Goal: Navigation & Orientation: Find specific page/section

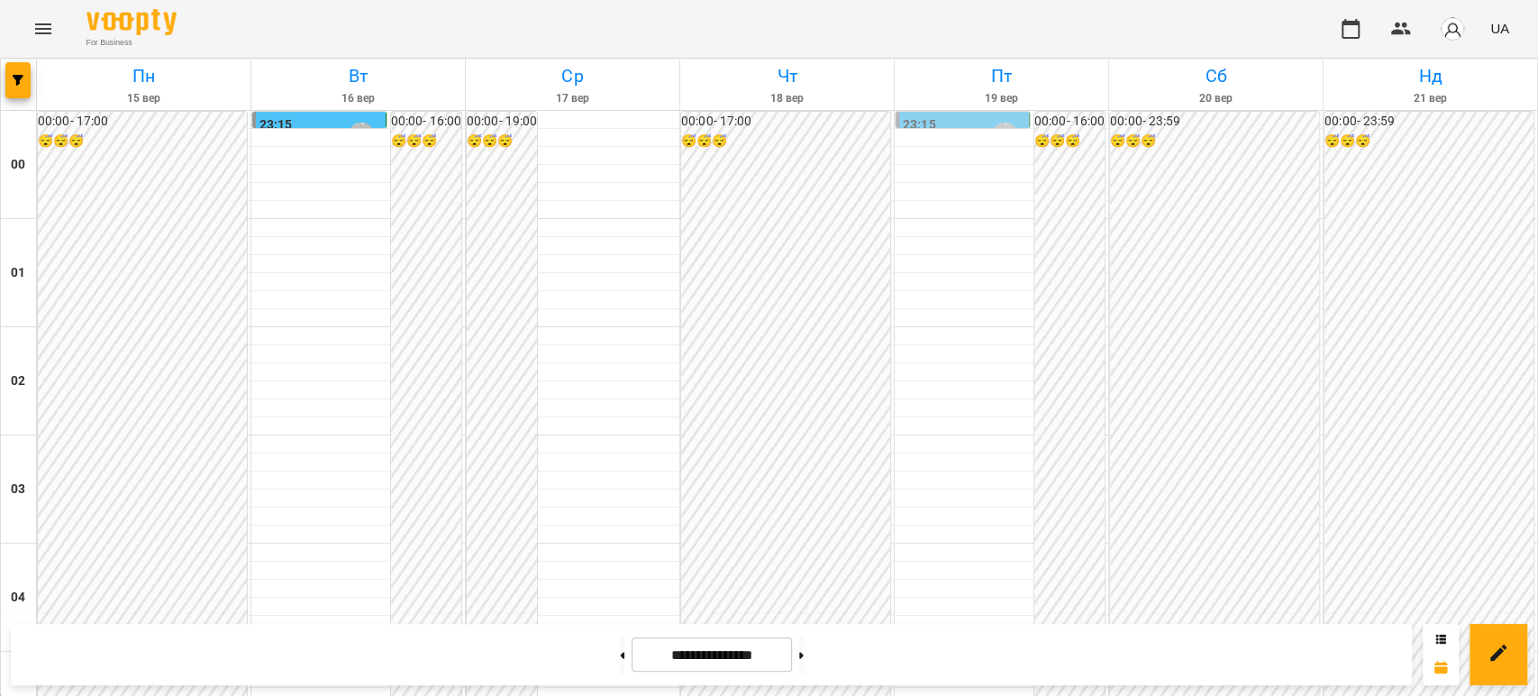
scroll to position [1802, 0]
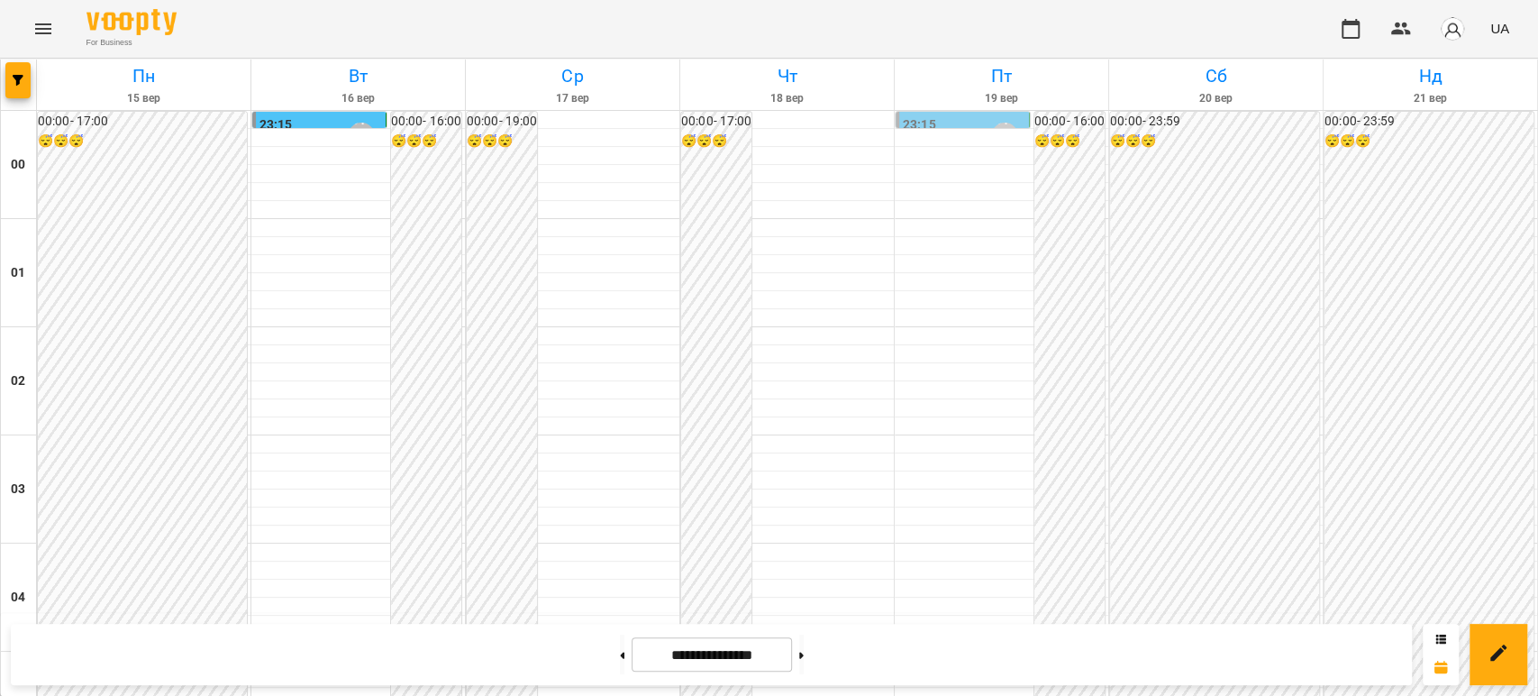
scroll to position [1590, 0]
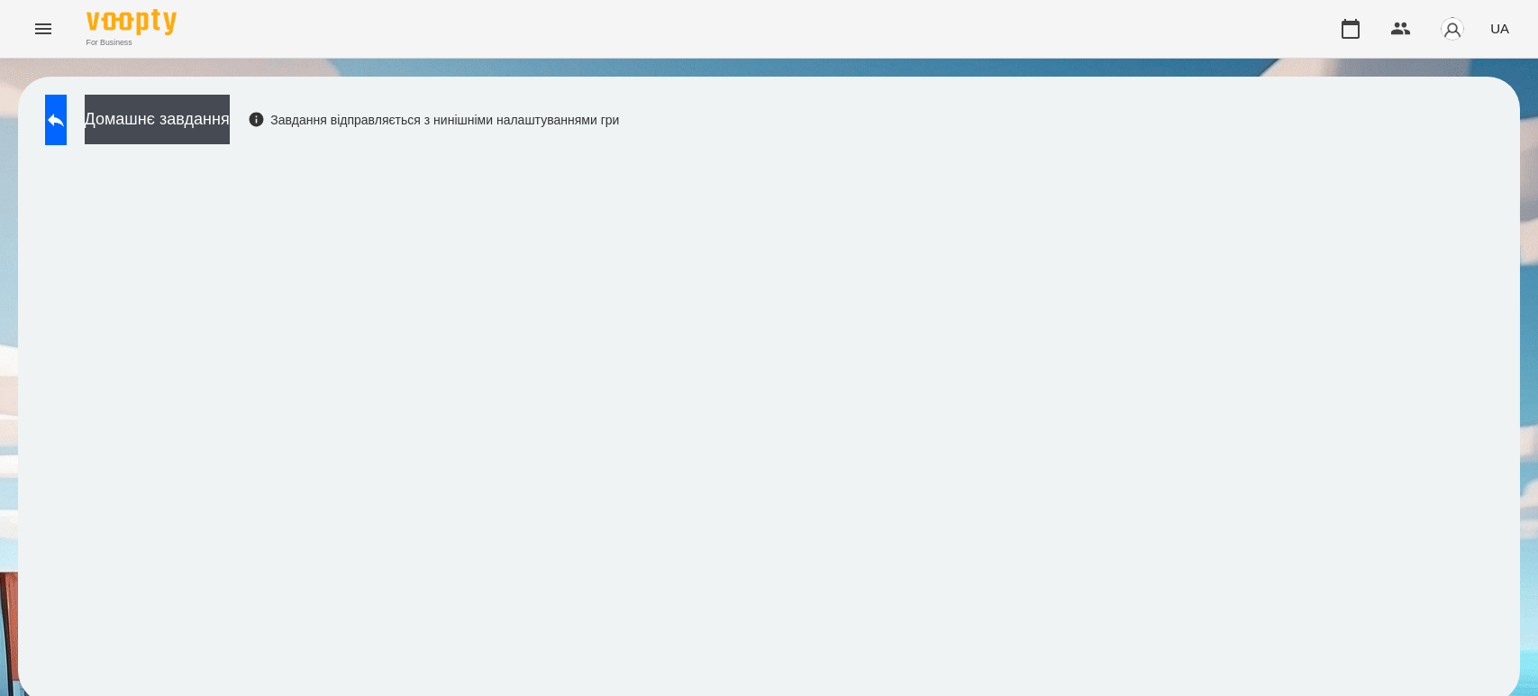
click at [67, 109] on icon at bounding box center [56, 120] width 22 height 22
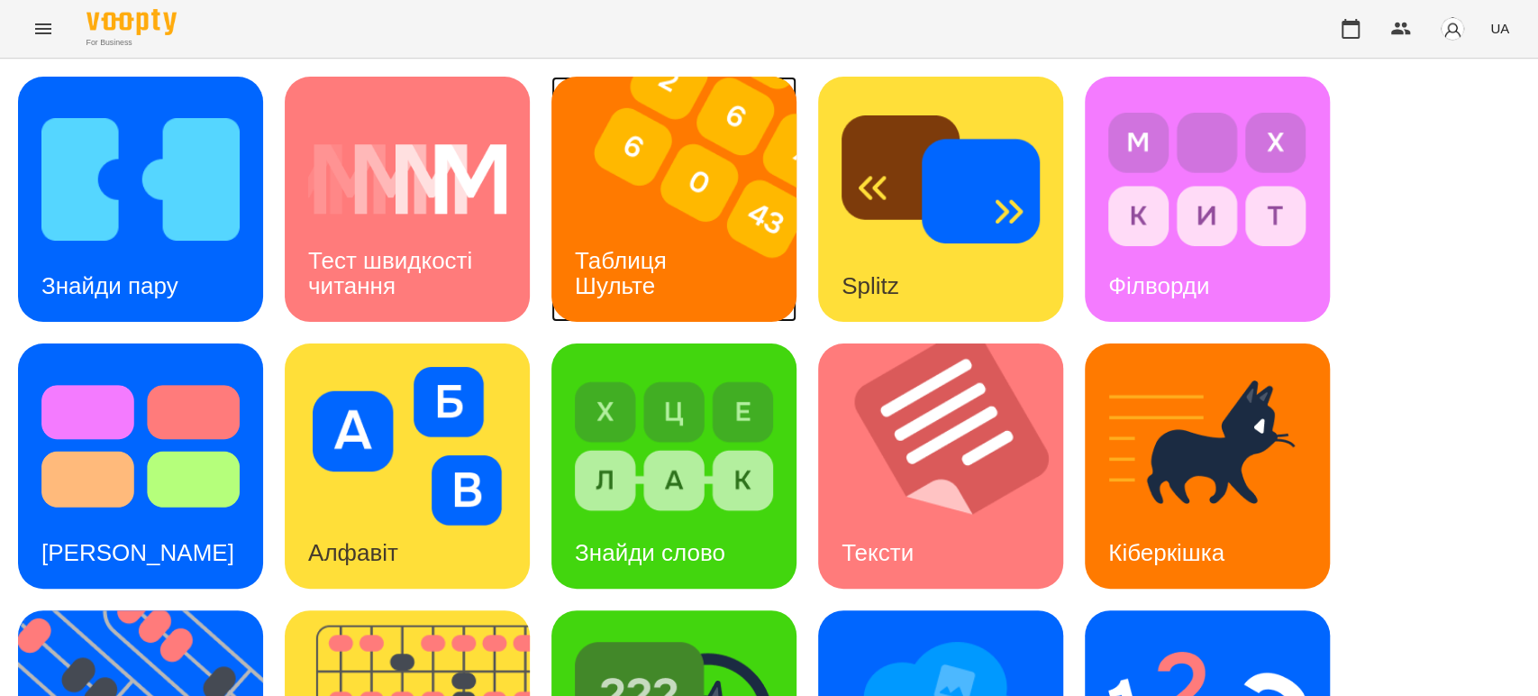
click at [627, 225] on div "Таблиця Шульте" at bounding box center [623, 273] width 145 height 96
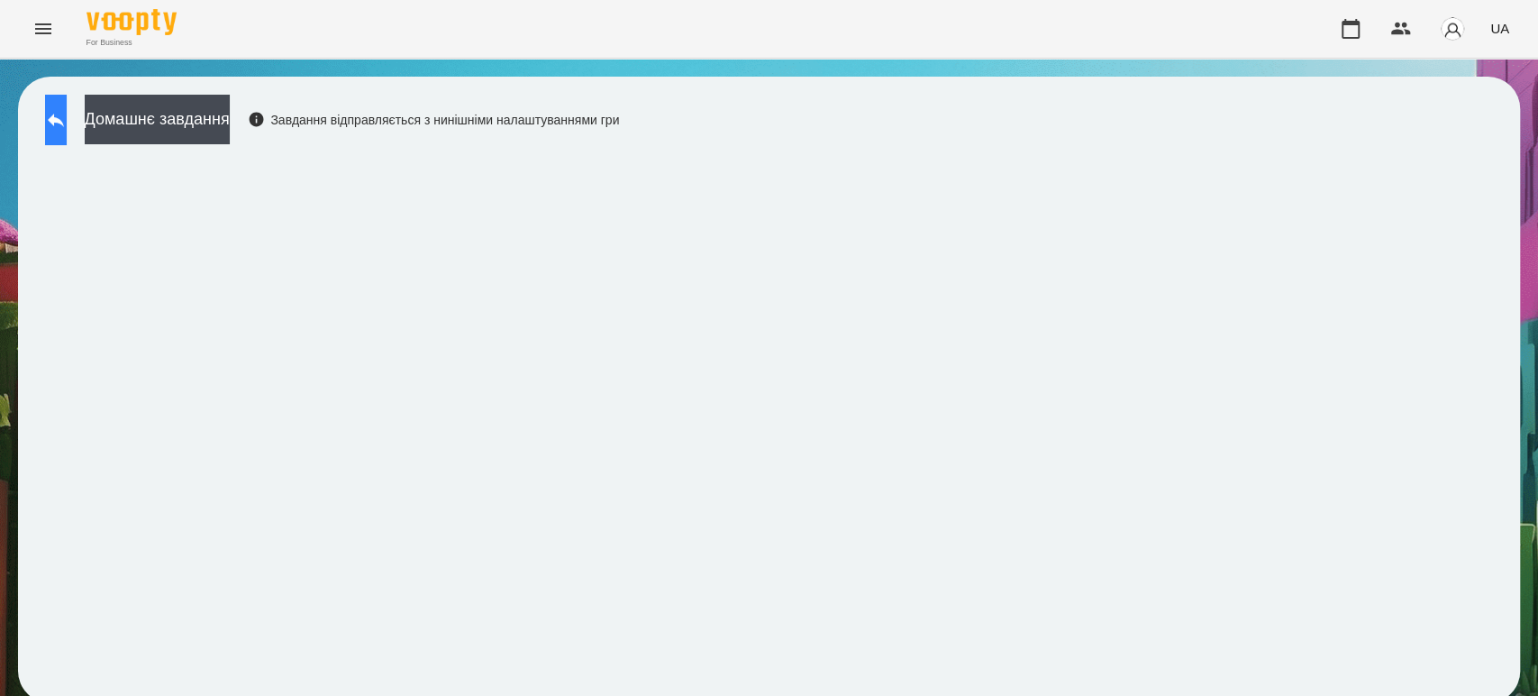
click at [64, 121] on icon at bounding box center [56, 121] width 16 height 14
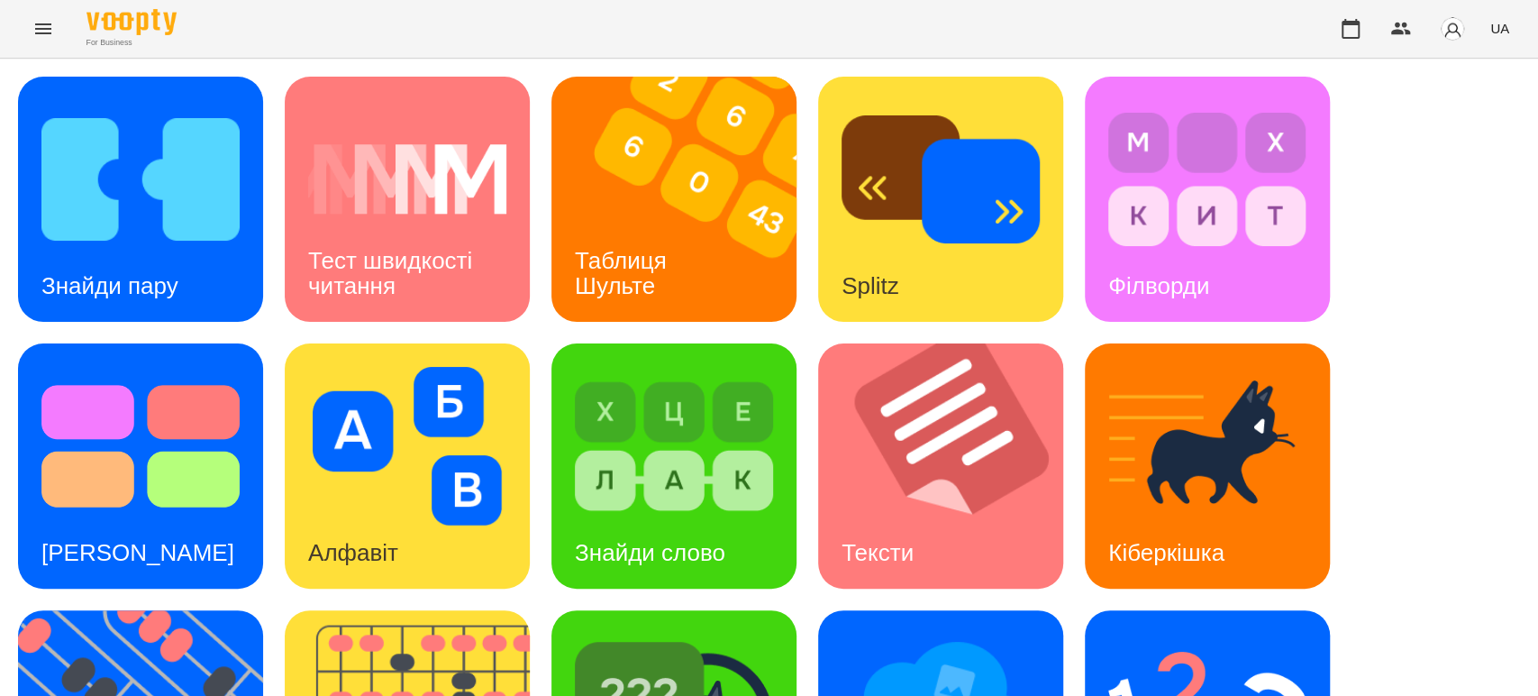
scroll to position [443, 0]
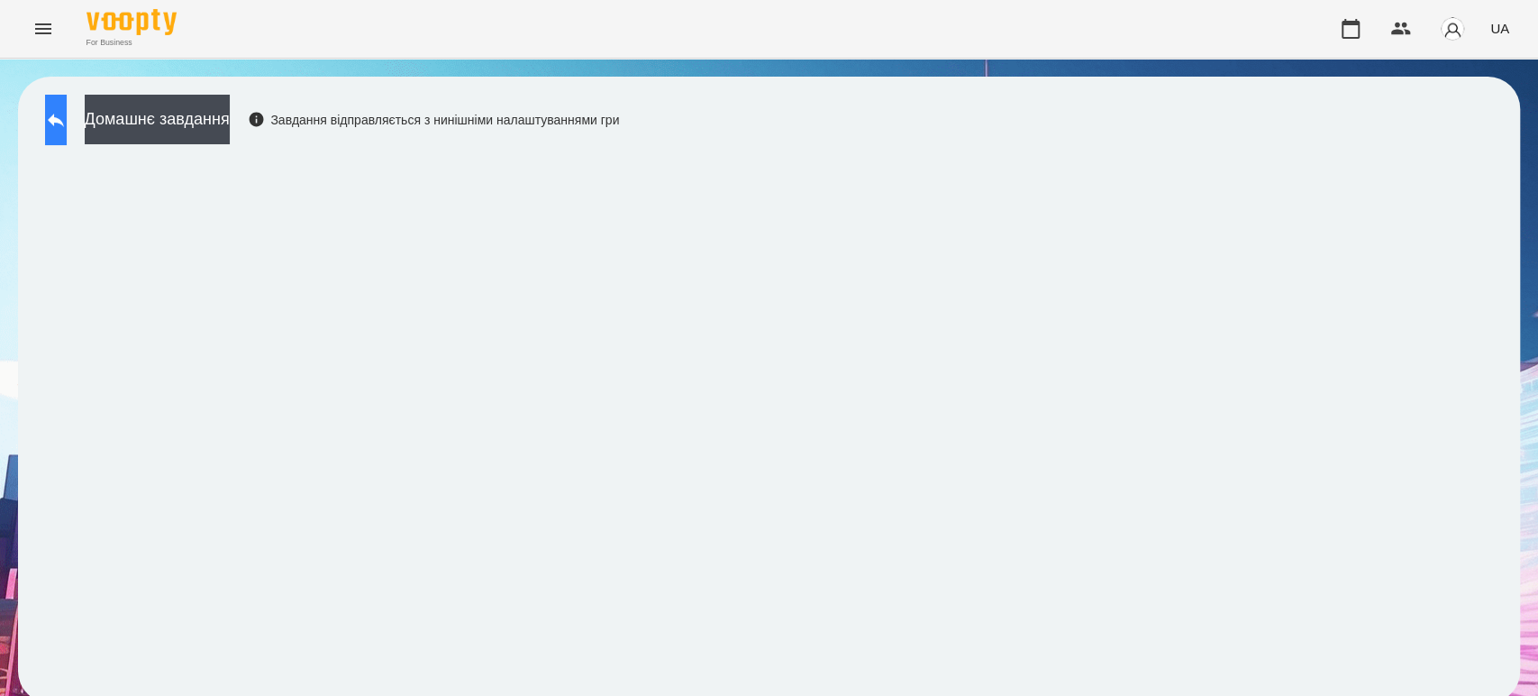
click at [64, 119] on icon at bounding box center [56, 121] width 16 height 14
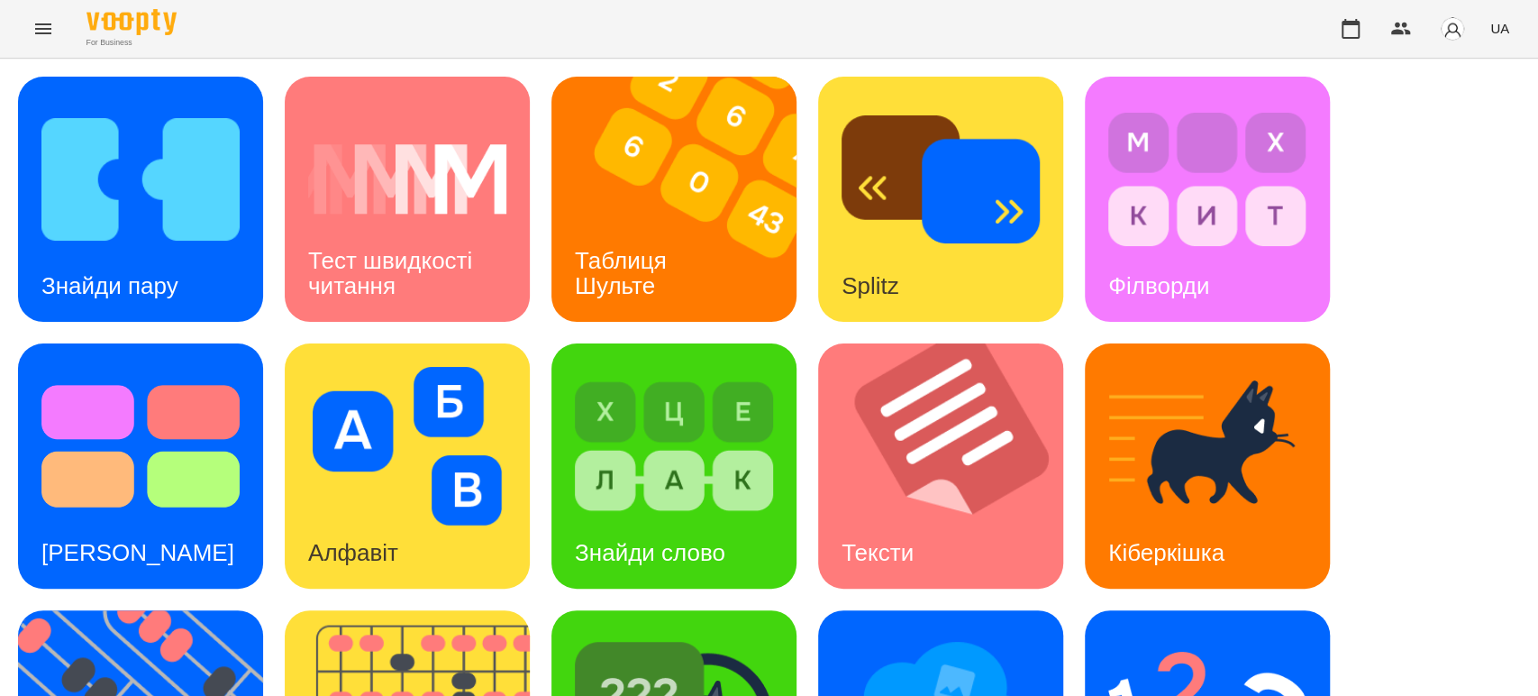
scroll to position [400, 0]
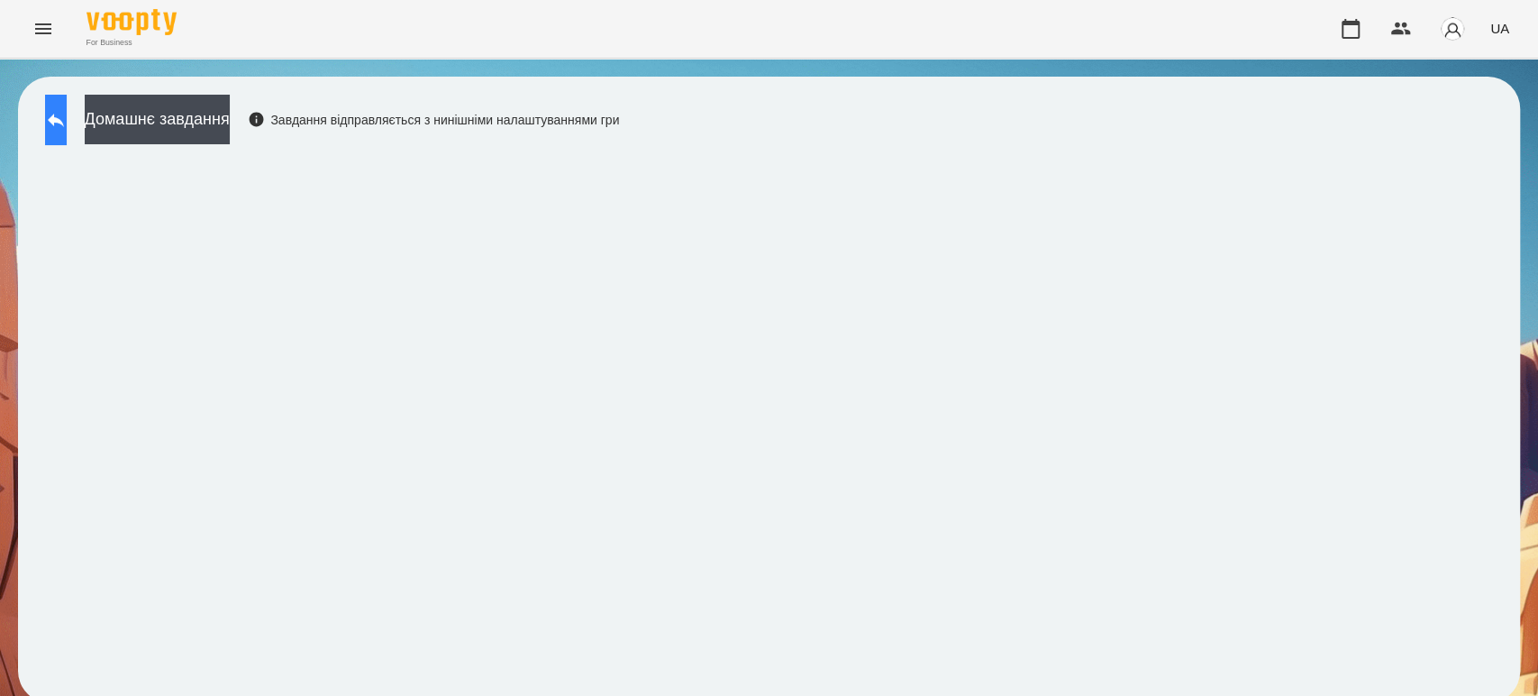
click at [67, 115] on icon at bounding box center [56, 120] width 22 height 22
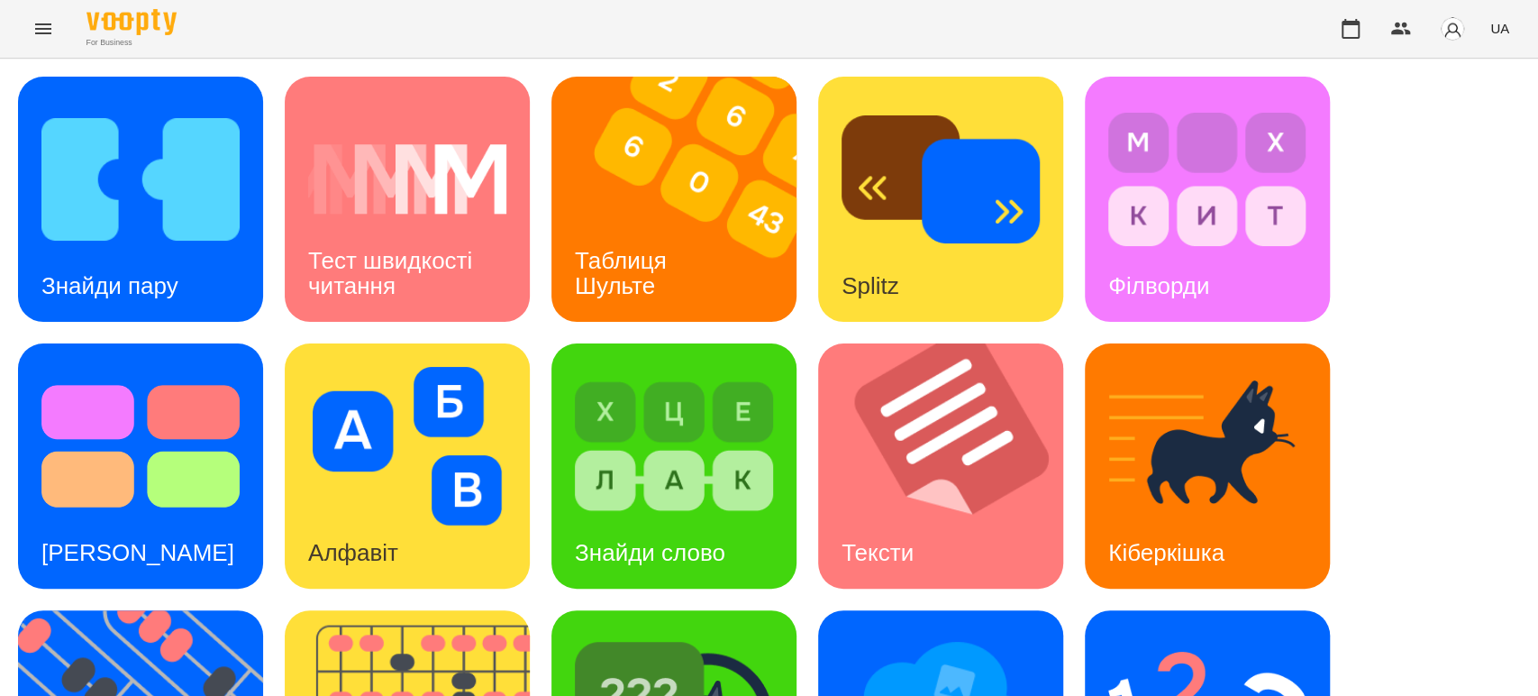
scroll to position [100, 0]
click at [147, 272] on h3 "Знайди пару" at bounding box center [109, 285] width 137 height 27
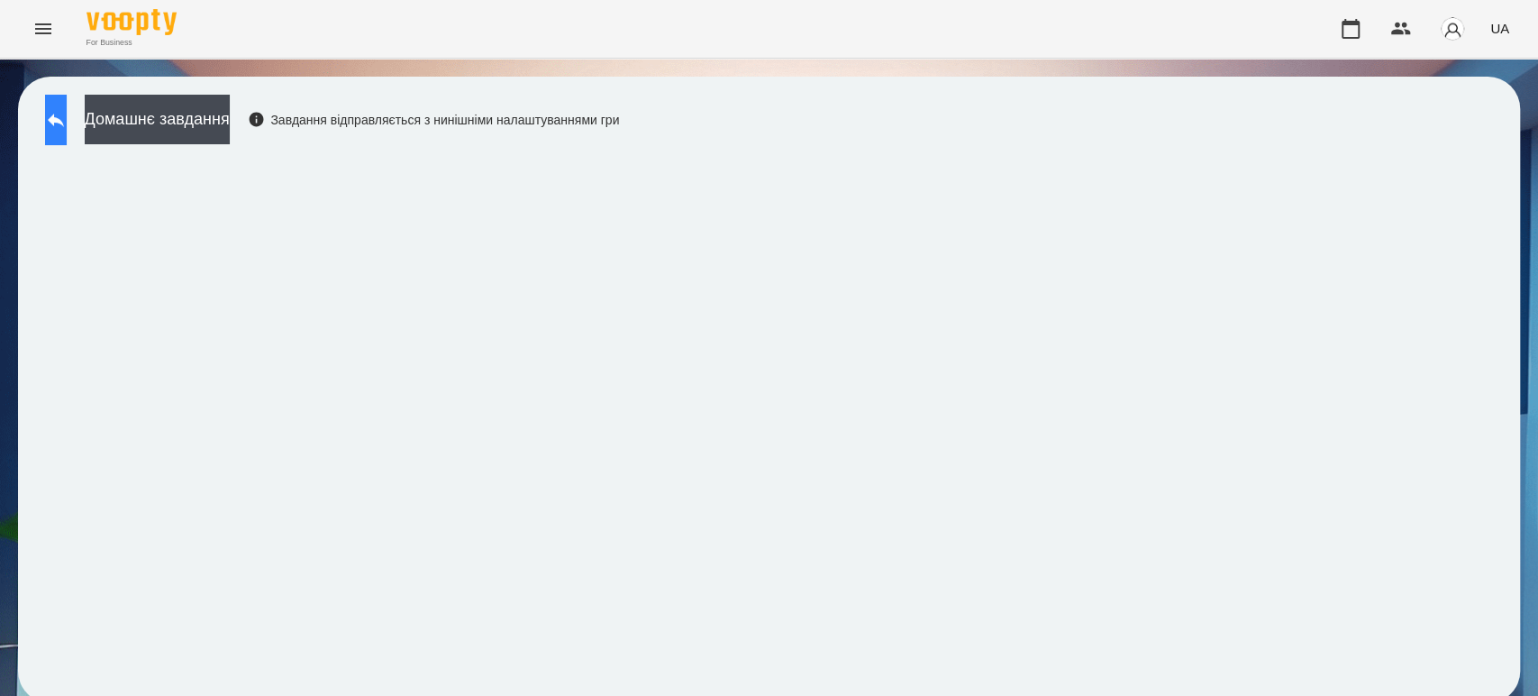
click at [64, 119] on icon at bounding box center [56, 121] width 16 height 14
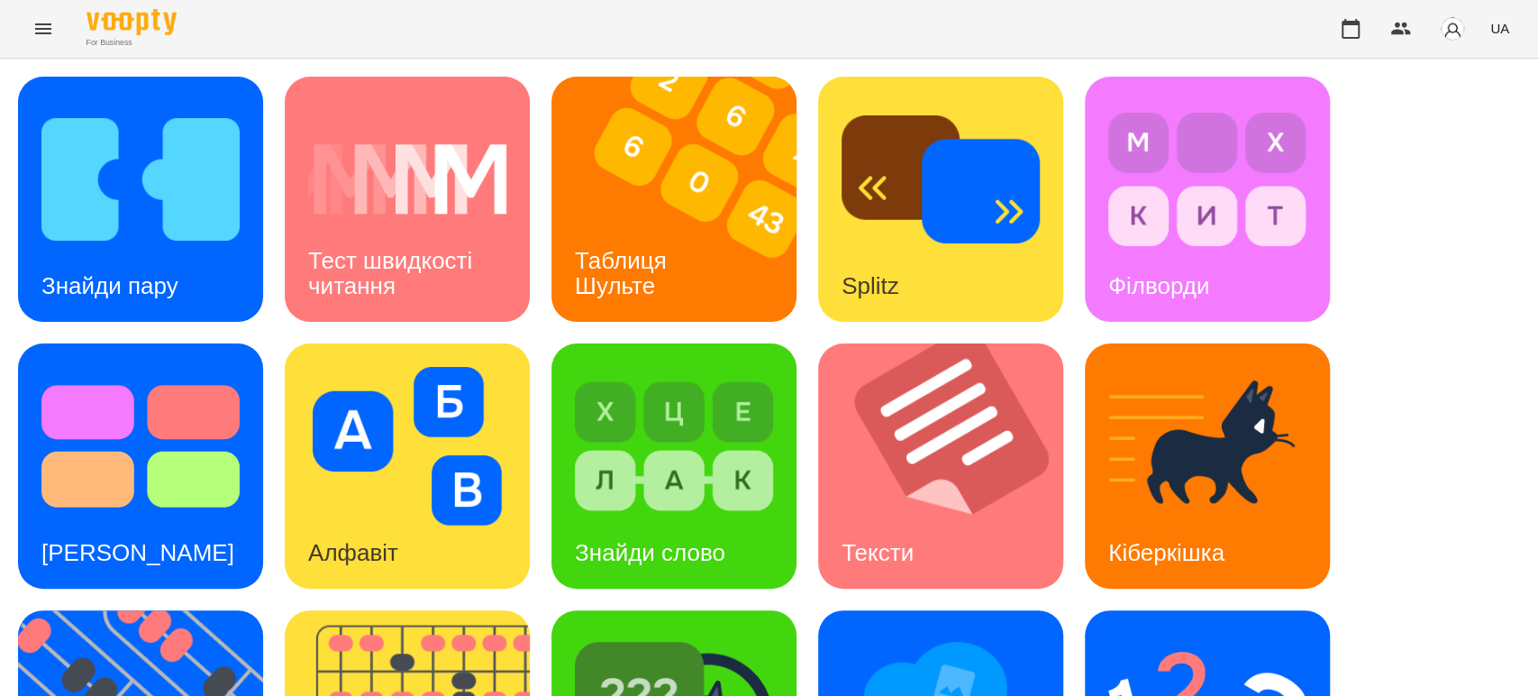
scroll to position [443, 0]
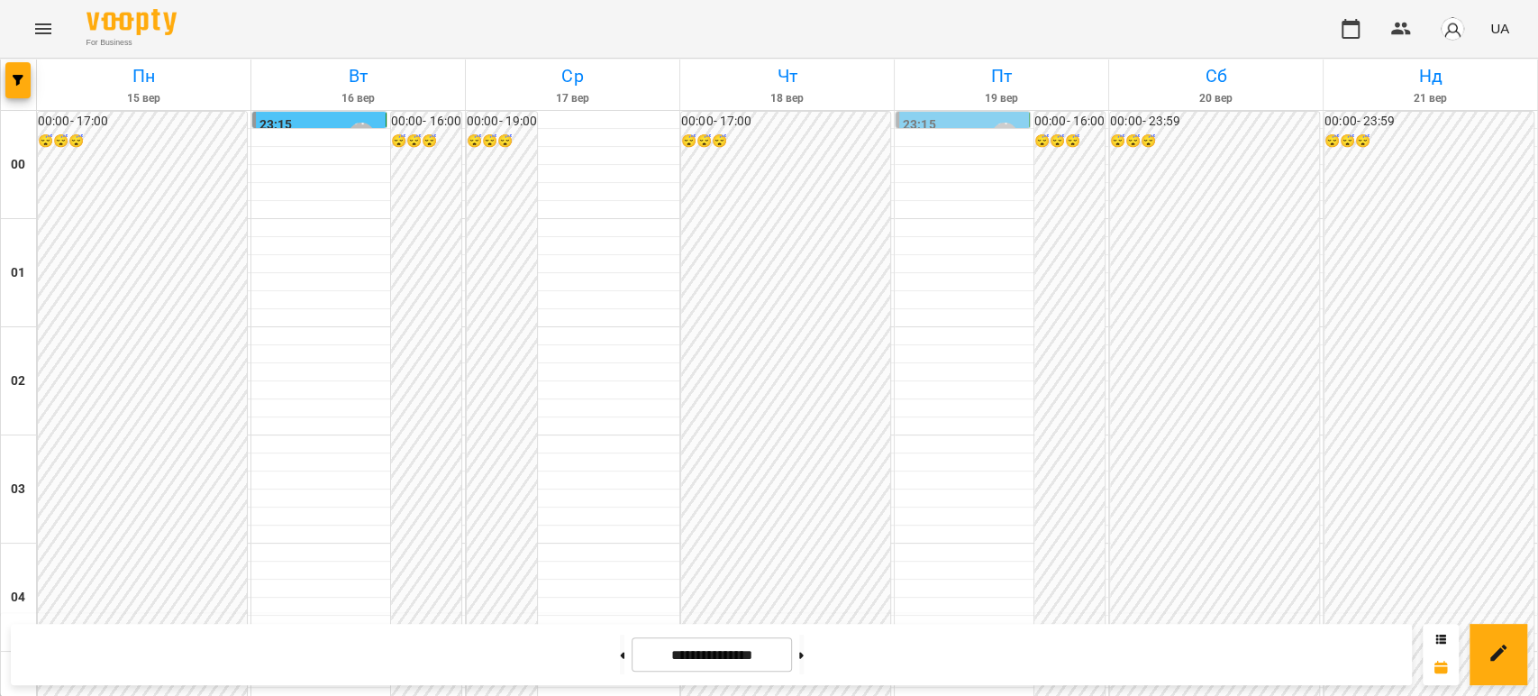
scroll to position [1690, 0]
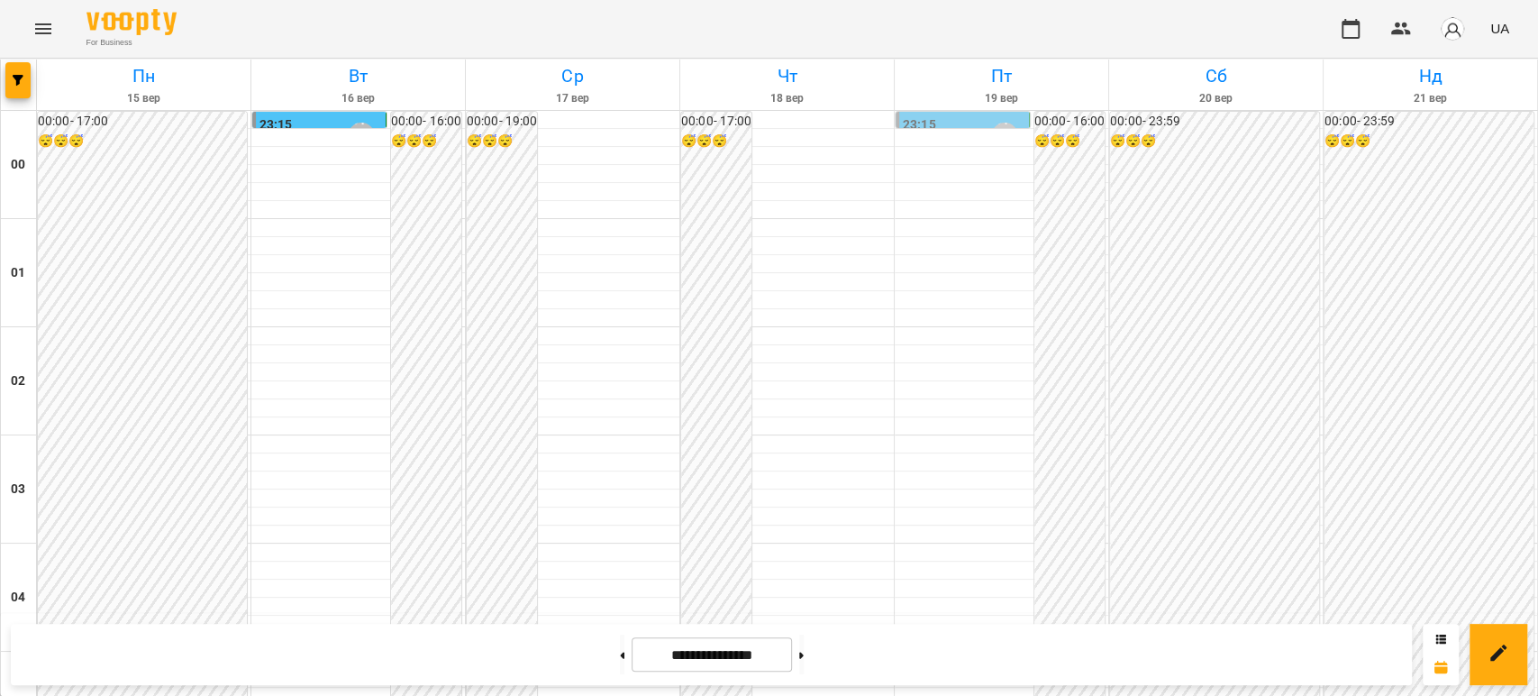
scroll to position [1902, 0]
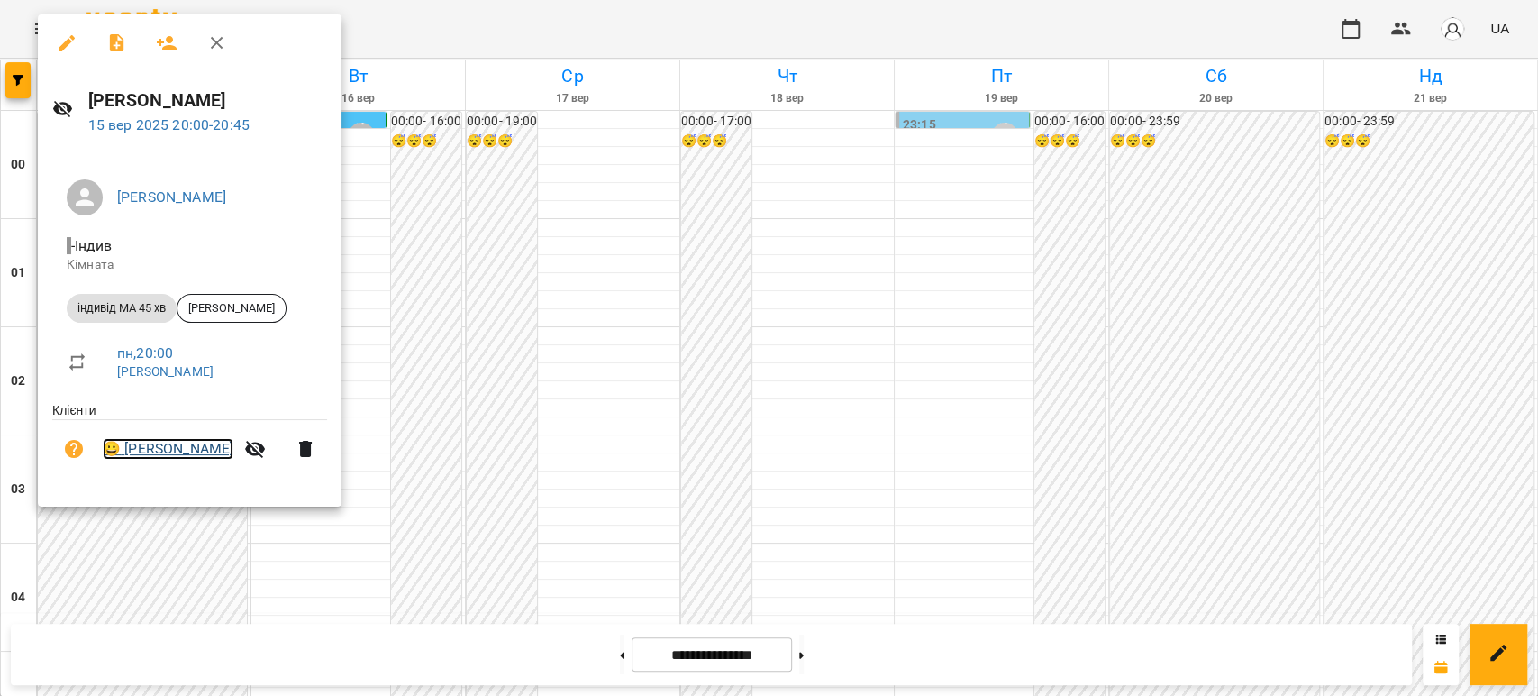
click at [139, 450] on link "😀 [PERSON_NAME]" at bounding box center [168, 449] width 131 height 22
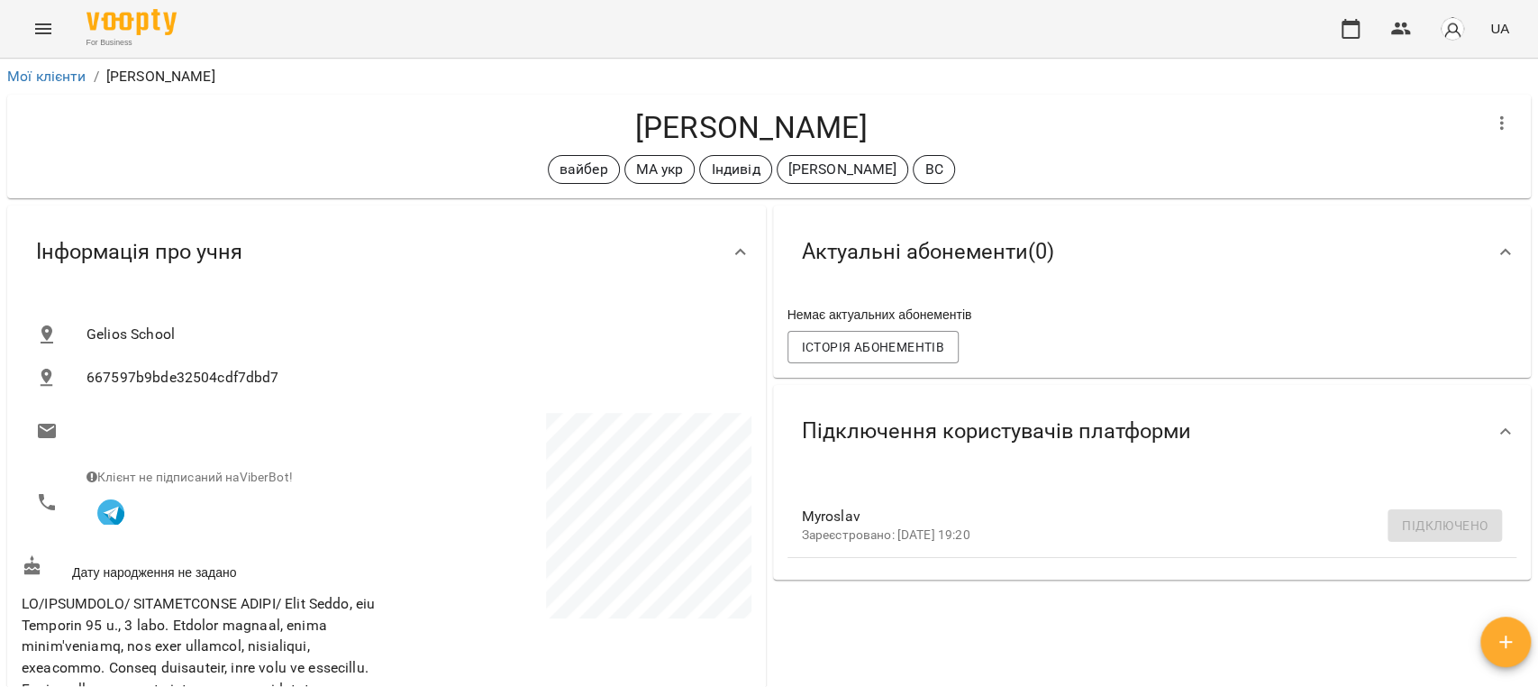
click at [47, 21] on icon "Menu" at bounding box center [43, 29] width 22 height 22
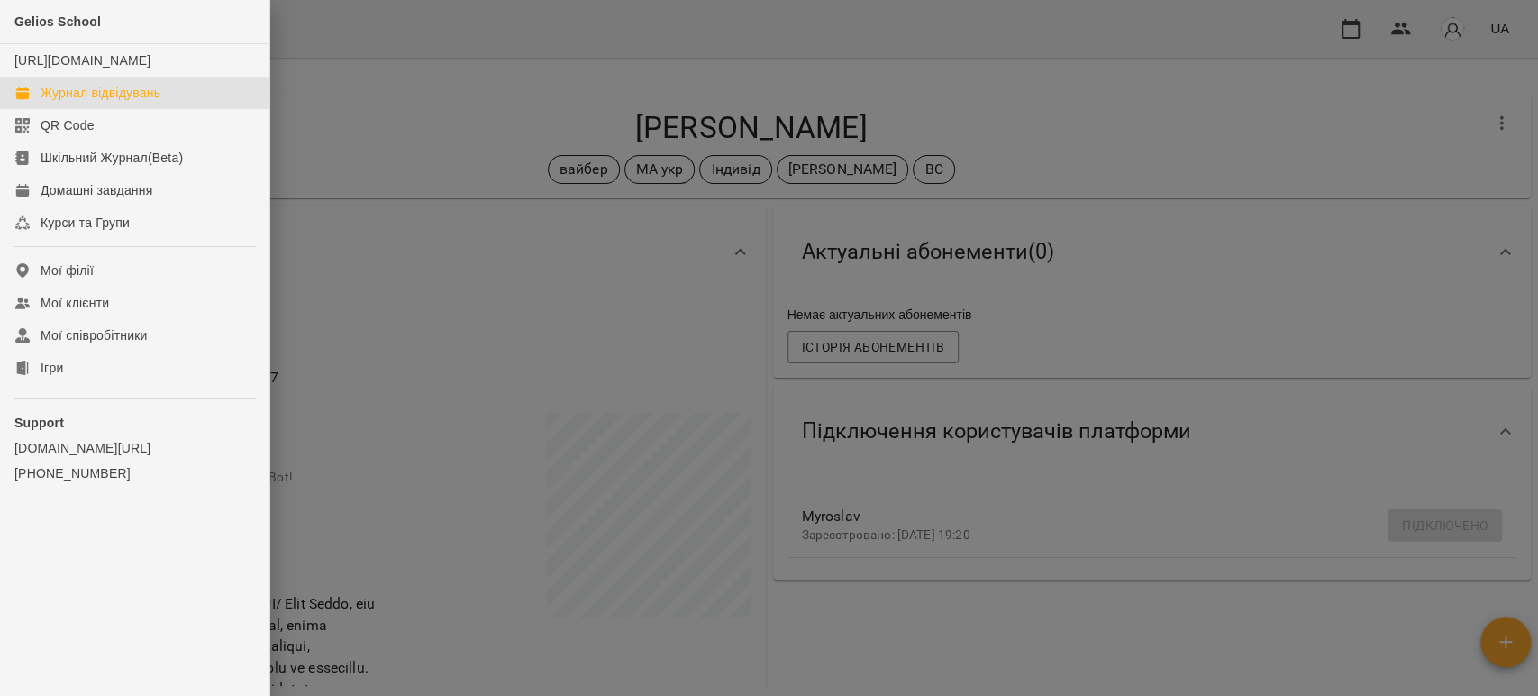
click at [83, 99] on link "Журнал відвідувань" at bounding box center [134, 93] width 269 height 32
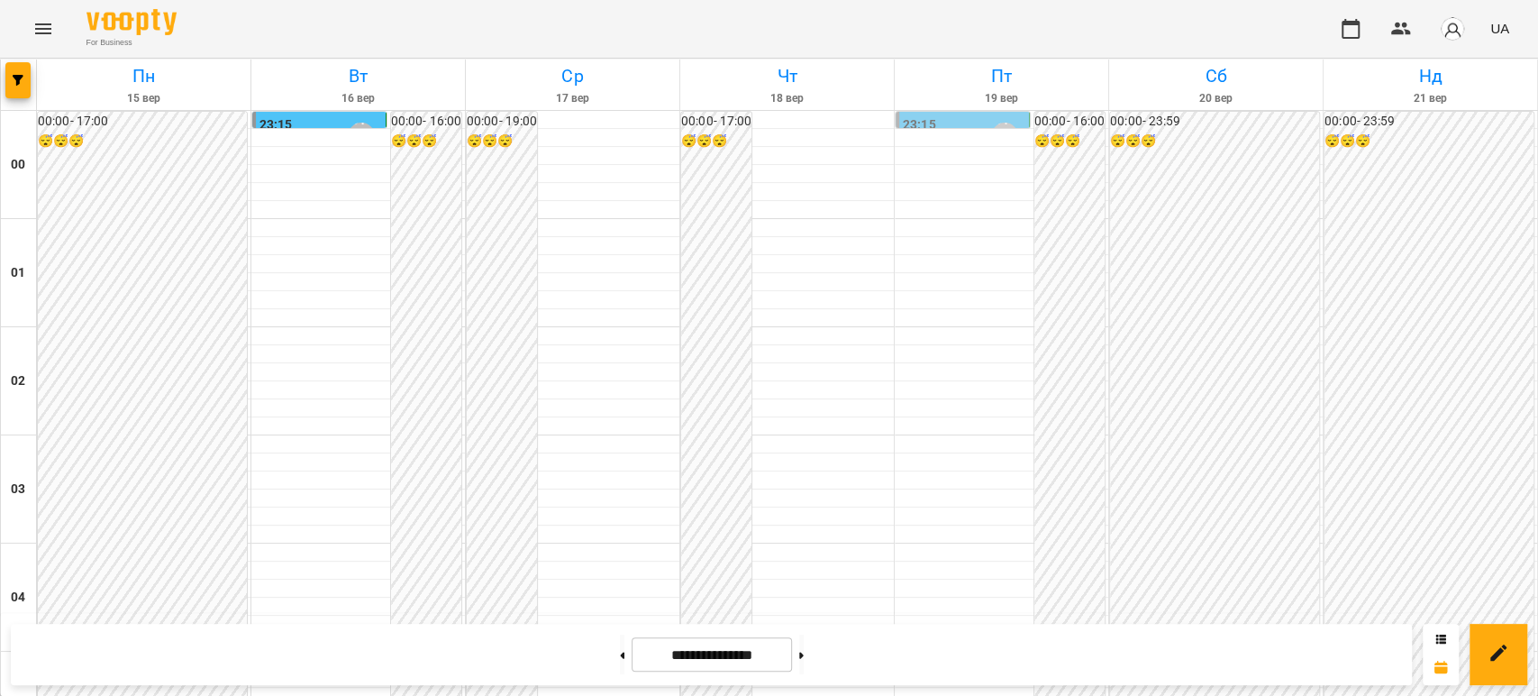
scroll to position [2090, 0]
